Goal: Complete application form

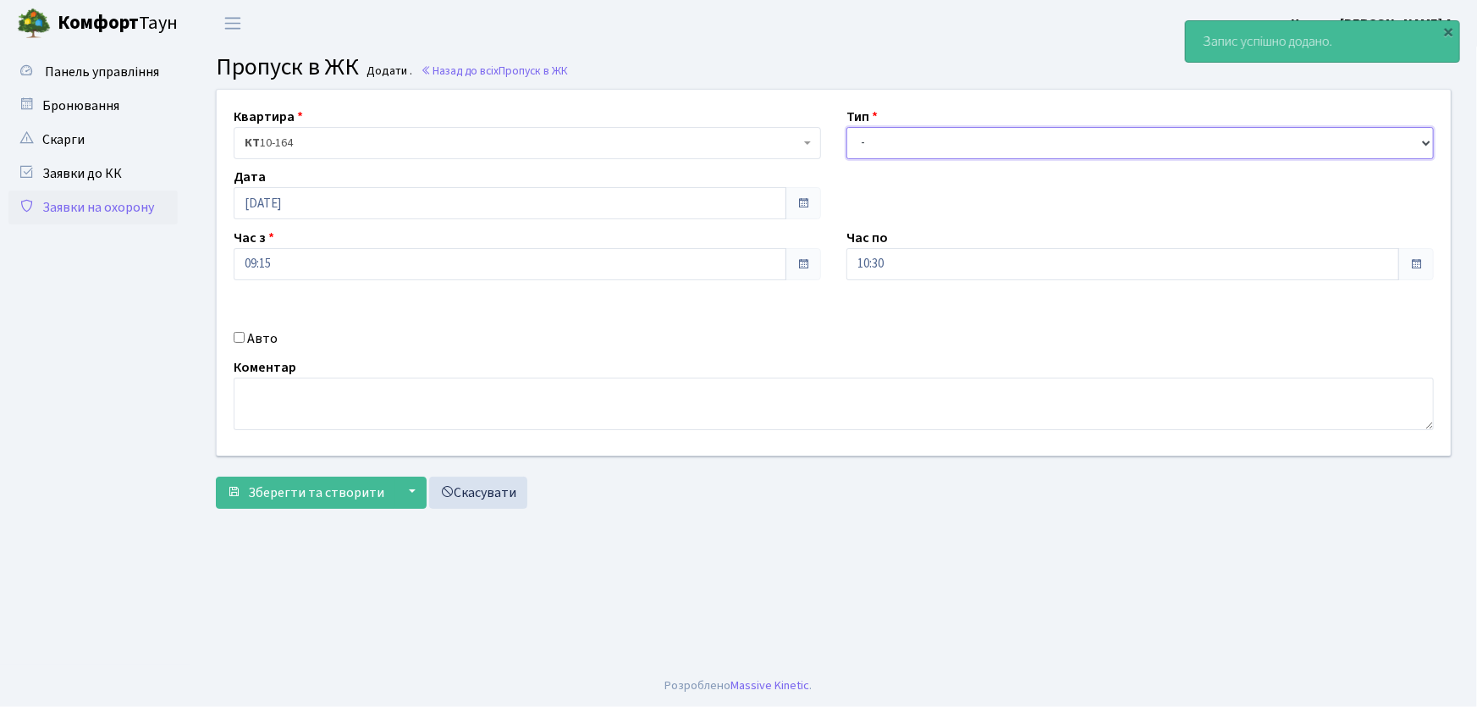
click at [954, 151] on select "- Доставка Таксі Гості Сервіс" at bounding box center [1139, 143] width 587 height 32
select select "1"
click at [846, 127] on select "- Доставка Таксі Гості Сервіс" at bounding box center [1139, 143] width 587 height 32
drag, startPoint x: 897, startPoint y: 262, endPoint x: 780, endPoint y: 263, distance: 116.8
click at [780, 263] on div "Квартира <b>КТ</b>&nbsp;&nbsp;&nbsp;&nbsp;10-164 КТ 10-164 Тип - Доставка Таксі…" at bounding box center [834, 273] width 1260 height 366
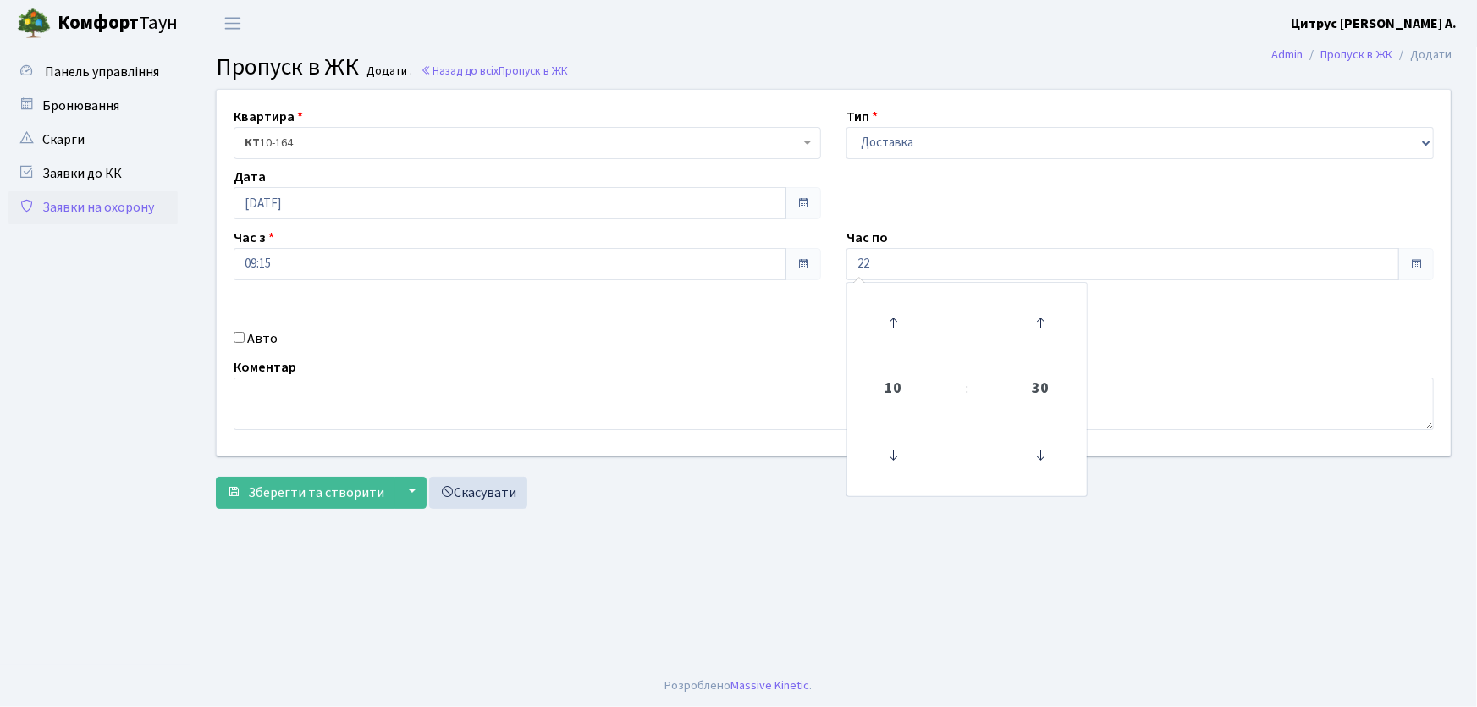
type input "22:00"
click at [237, 333] on input "Авто" at bounding box center [239, 337] width 11 height 11
checkbox input "true"
type input "СВ0269ВО"
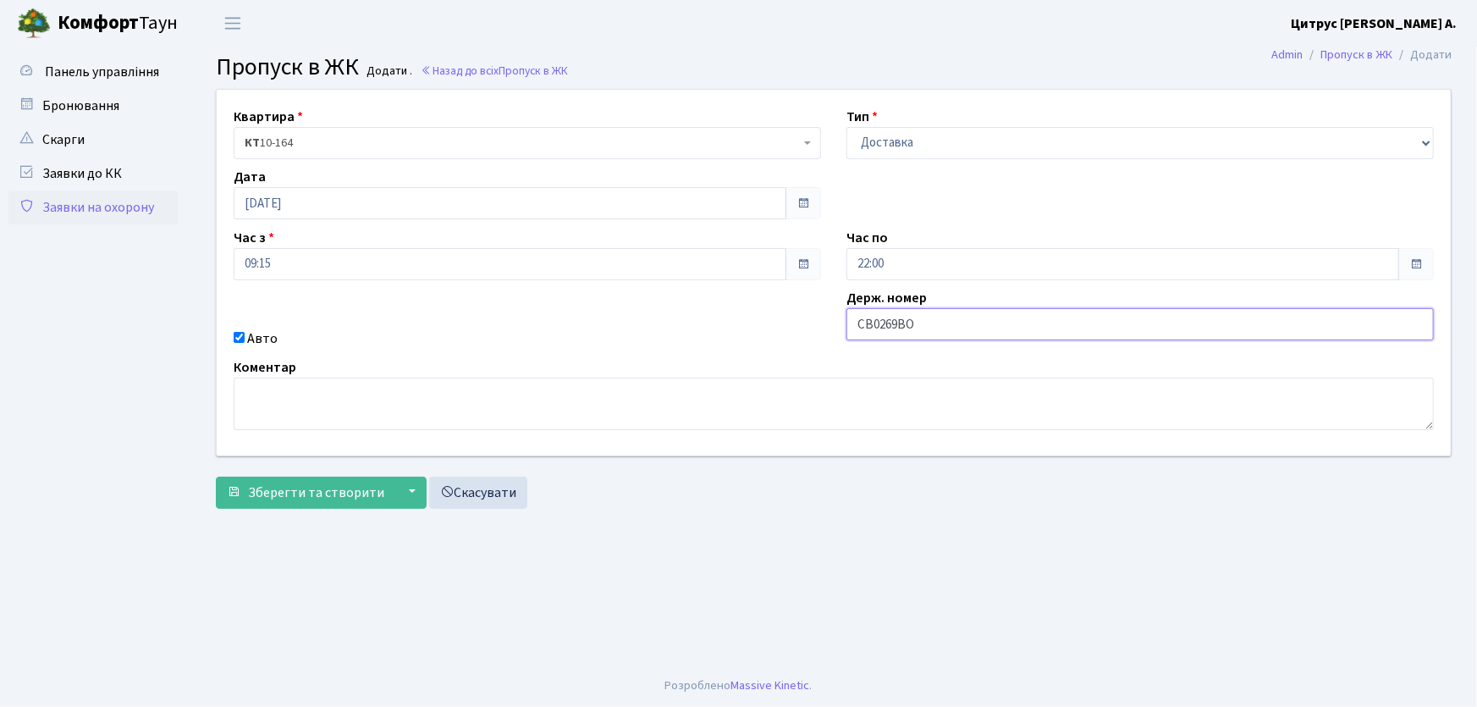
click at [216, 477] on button "Зберегти та створити" at bounding box center [305, 493] width 179 height 32
